Goal: Task Accomplishment & Management: Complete application form

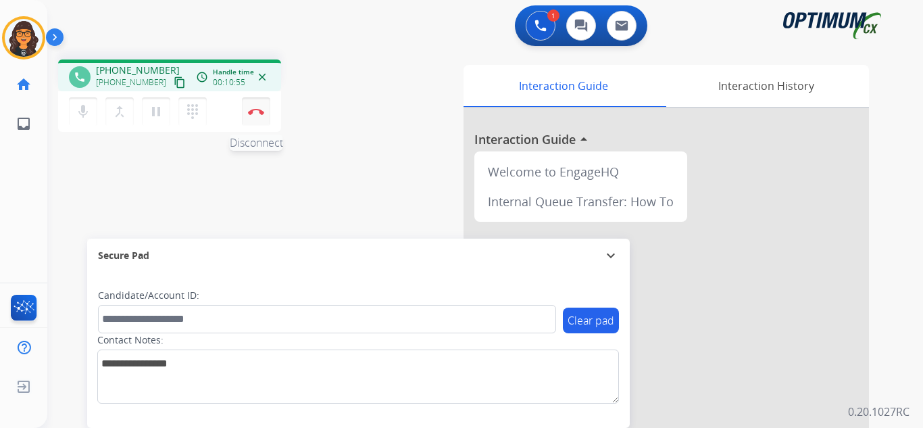
click at [258, 112] on img at bounding box center [256, 111] width 16 height 7
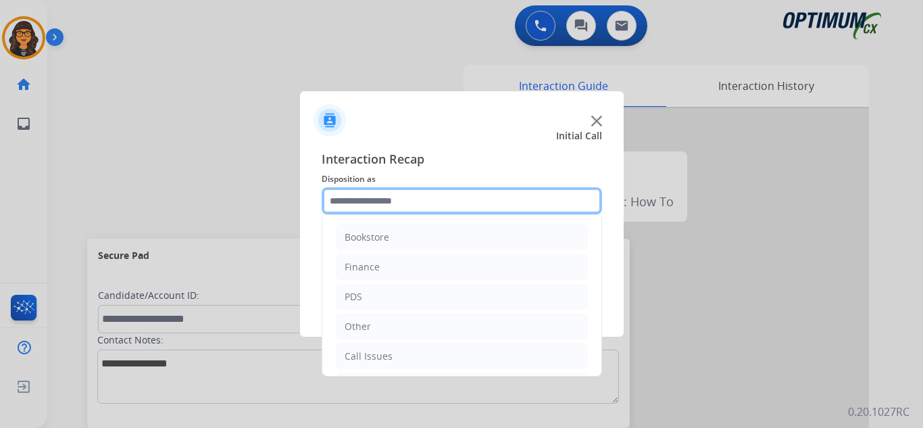
click at [380, 207] on input "text" at bounding box center [462, 200] width 280 height 27
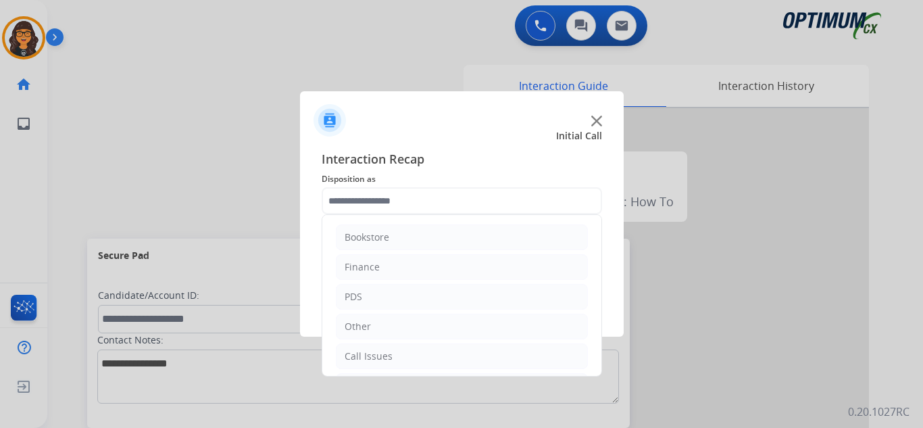
click at [361, 310] on ul "Bookstore Finance PDS Other Call Issues Initial Application Transfer Renewal" at bounding box center [461, 341] width 279 height 253
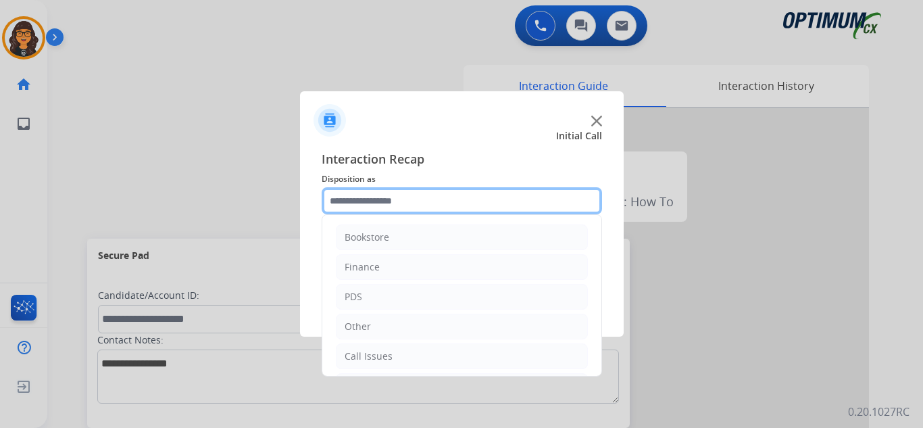
drag, startPoint x: 394, startPoint y: 204, endPoint x: 392, endPoint y: 211, distance: 7.7
click at [394, 204] on input "text" at bounding box center [462, 200] width 280 height 27
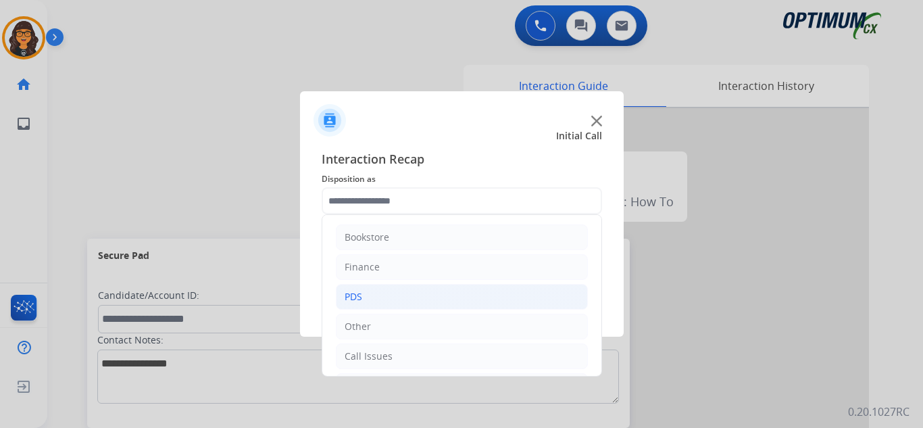
click at [355, 297] on div "PDS" at bounding box center [353, 297] width 18 height 14
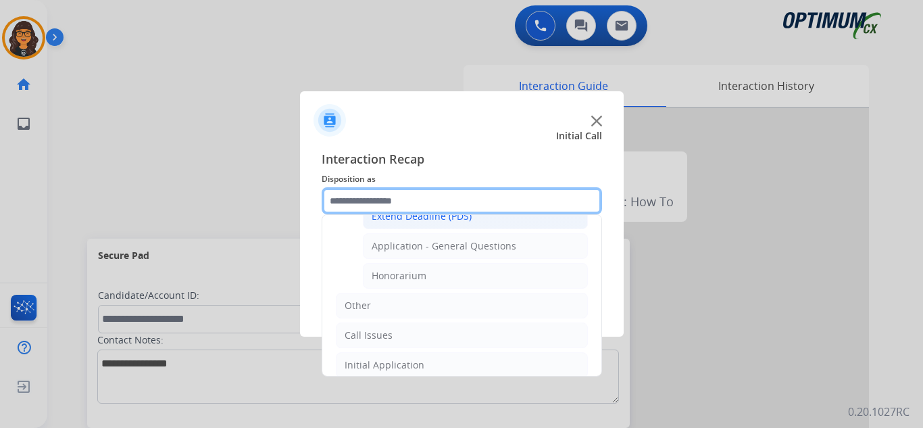
scroll to position [405, 0]
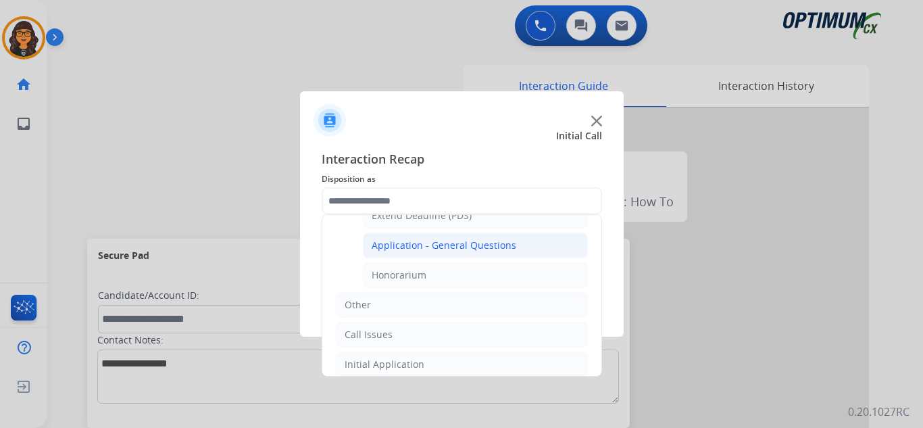
click at [456, 249] on div "Application - General Questions" at bounding box center [444, 245] width 145 height 14
type input "**********"
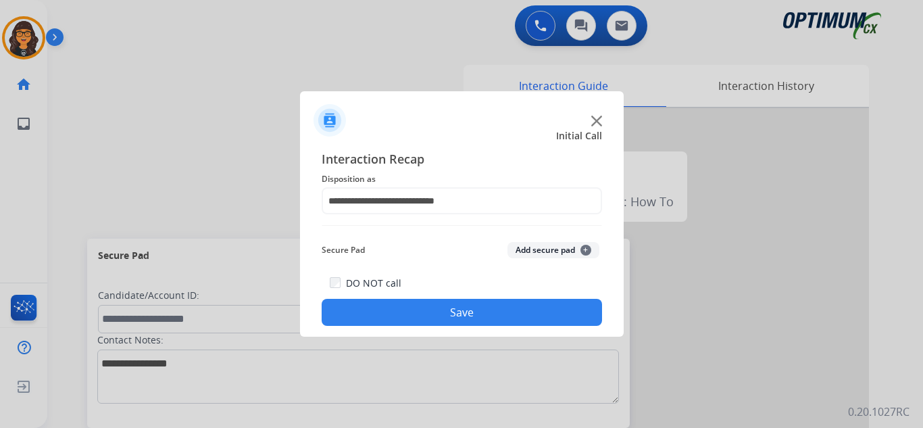
click at [440, 307] on button "Save" at bounding box center [462, 312] width 280 height 27
